Goal: Task Accomplishment & Management: Use online tool/utility

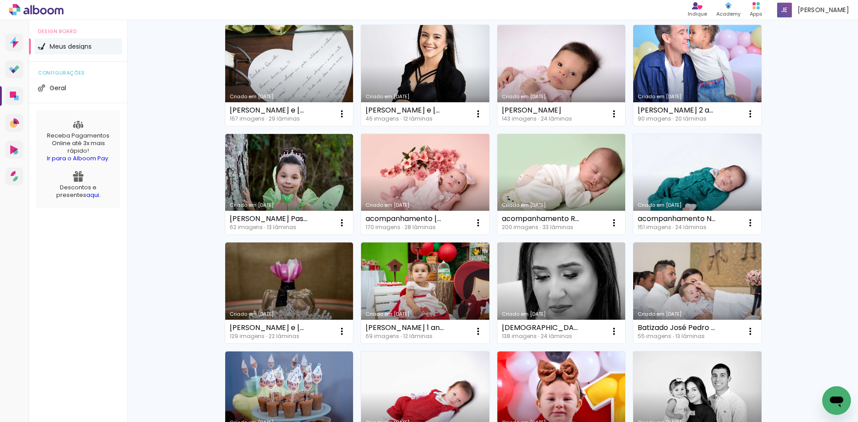
scroll to position [134, 0]
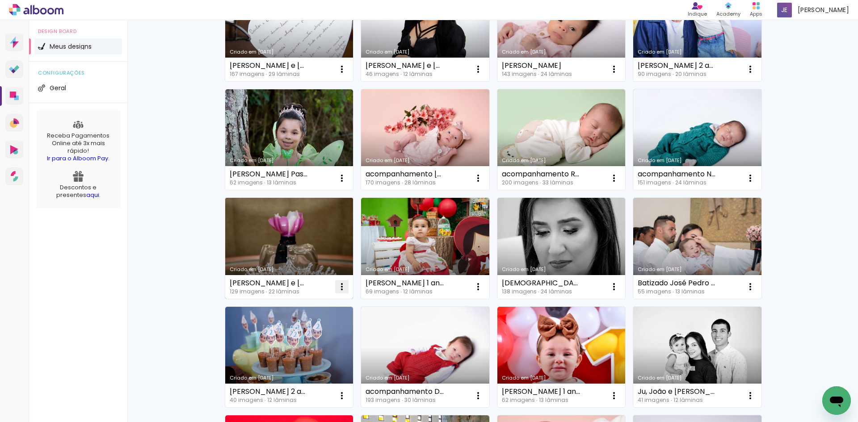
click at [338, 286] on iron-icon at bounding box center [342, 287] width 11 height 11
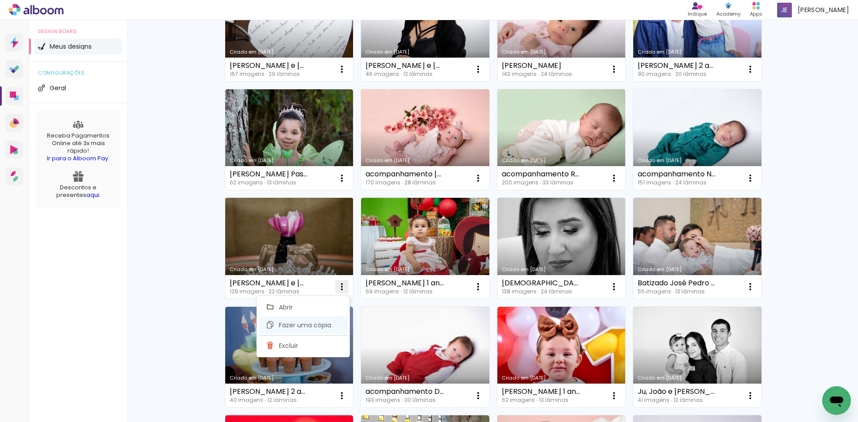
click at [299, 326] on span "Fazer uma cópia" at bounding box center [305, 325] width 52 height 6
type input "Cópia de [PERSON_NAME] e [PERSON_NAME]"
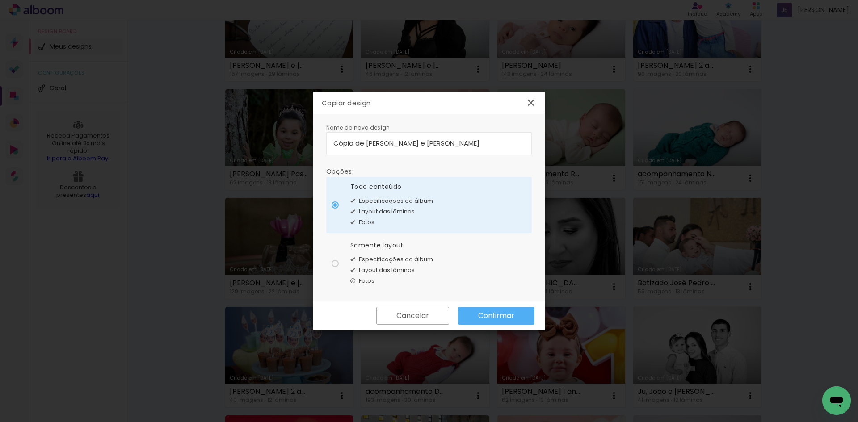
click at [0, 0] on slot "Confirmar" at bounding box center [0, 0] width 0 height 0
